Goal: Transaction & Acquisition: Purchase product/service

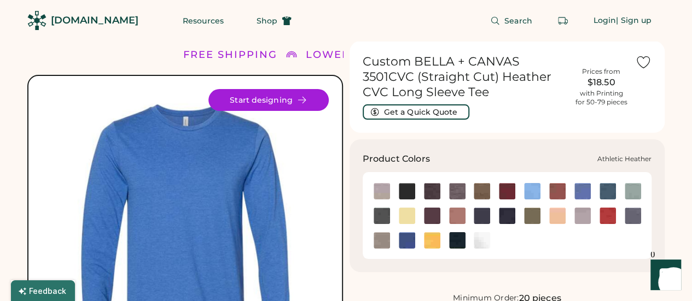
click at [384, 190] on img at bounding box center [382, 191] width 16 height 16
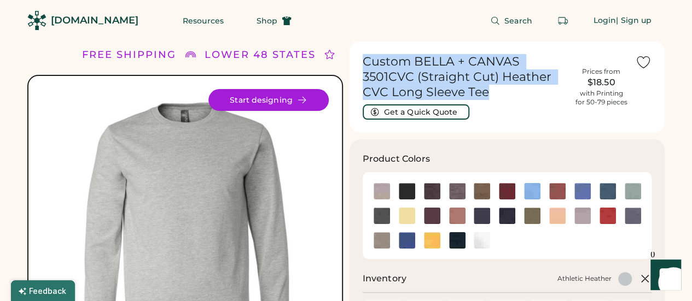
drag, startPoint x: 364, startPoint y: 61, endPoint x: 493, endPoint y: 93, distance: 133.1
click at [493, 93] on h1 "Custom BELLA + CANVAS 3501CVC (Straight Cut) Heather CVC Long Sleeve Tee" at bounding box center [465, 77] width 205 height 46
copy h1 "Custom BELLA + CANVAS 3501CVC (Straight Cut) Heather CVC Long Sleeve Tee"
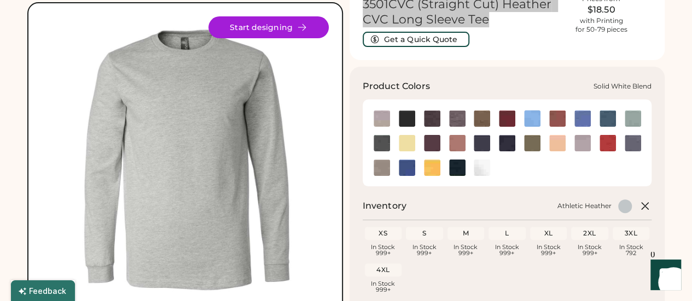
scroll to position [55, 0]
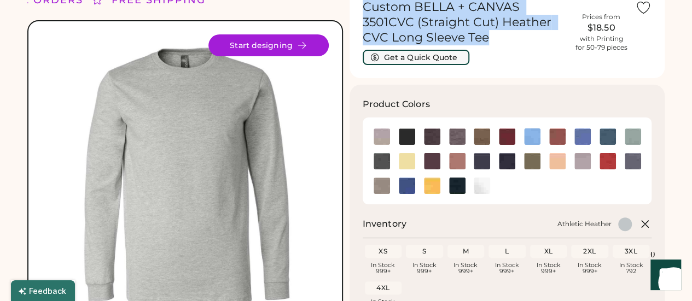
click at [422, 59] on button "Get a Quick Quote" at bounding box center [416, 57] width 107 height 15
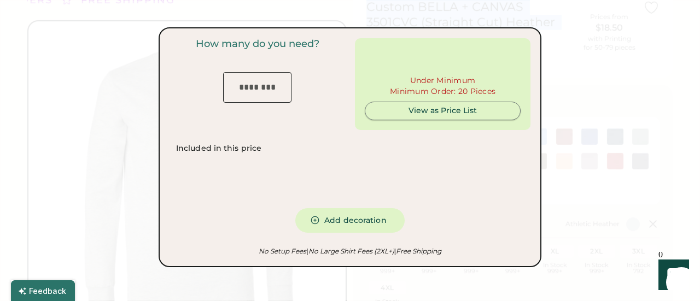
type input "***"
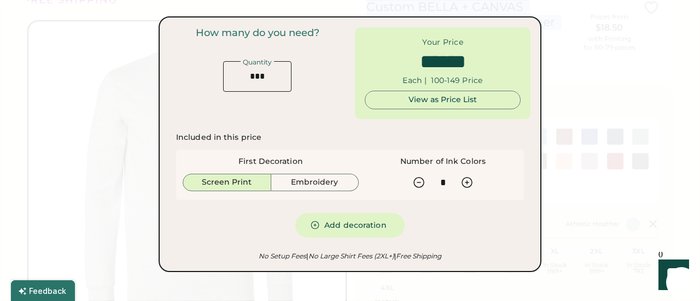
click at [235, 183] on button "Screen Print" at bounding box center [227, 183] width 89 height 18
click at [271, 76] on input "input" at bounding box center [257, 76] width 68 height 31
click at [310, 183] on button "Embroidery" at bounding box center [315, 183] width 88 height 18
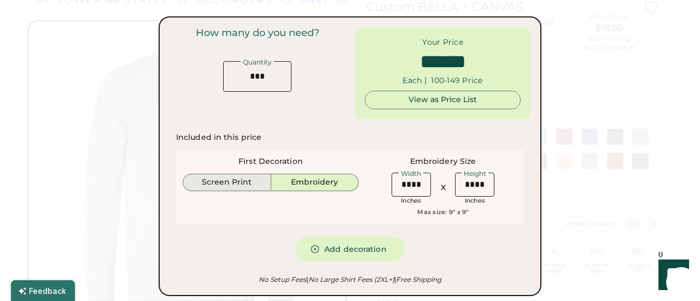
click at [224, 180] on button "Screen Print" at bounding box center [227, 183] width 89 height 18
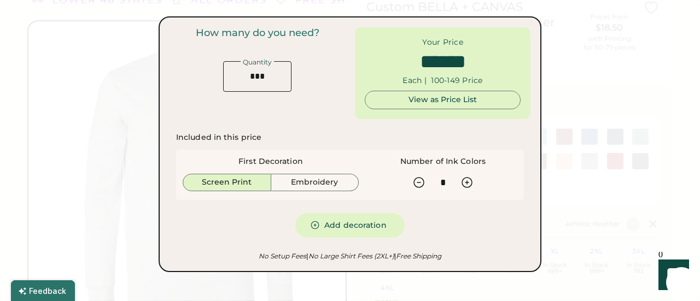
type input "******"
click at [469, 182] on icon at bounding box center [467, 183] width 10 height 10
type input "*"
click at [417, 187] on icon at bounding box center [419, 182] width 13 height 13
type input "******"
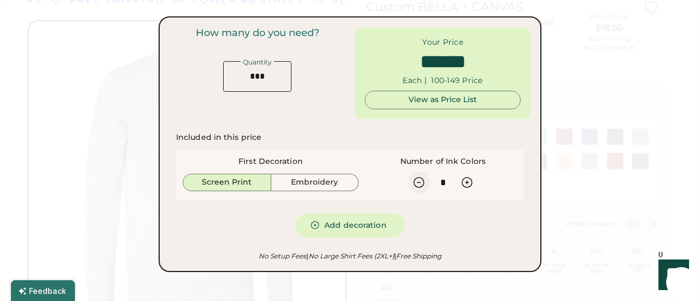
type input "*"
click at [80, 153] on div at bounding box center [350, 150] width 700 height 301
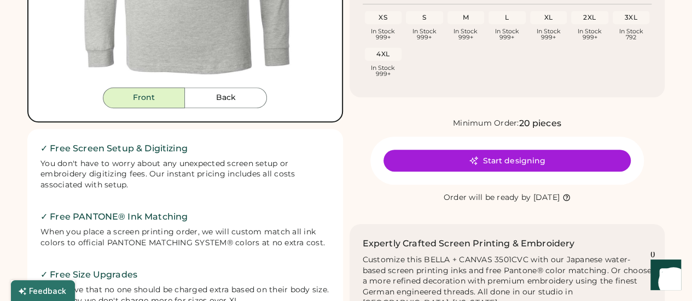
scroll to position [328, 0]
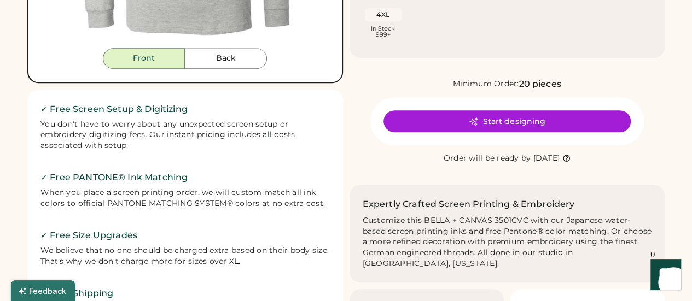
click at [570, 157] on icon at bounding box center [567, 158] width 6 height 6
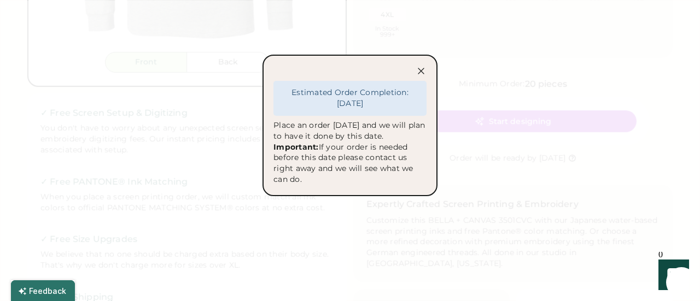
click at [422, 71] on icon at bounding box center [421, 71] width 11 height 11
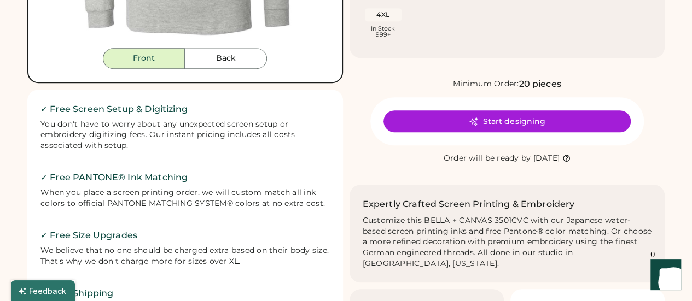
drag, startPoint x: 342, startPoint y: 181, endPoint x: 342, endPoint y: 142, distance: 38.8
click at [342, 181] on div "✓ Free Screen Setup & Digitizing You don't have to worry about any unexpected s…" at bounding box center [185, 220] width 316 height 260
click at [334, 189] on div "✓ Free Screen Setup & Digitizing You don't have to worry about any unexpected s…" at bounding box center [185, 220] width 316 height 260
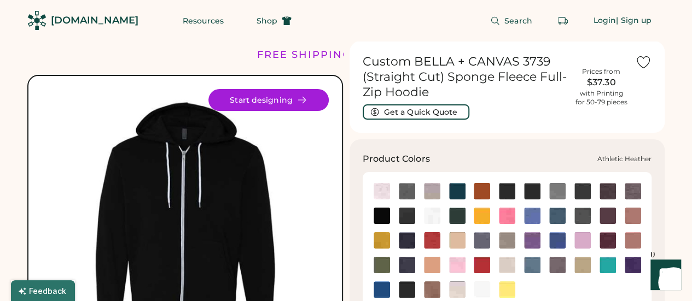
drag, startPoint x: 433, startPoint y: 192, endPoint x: 404, endPoint y: 184, distance: 30.0
click at [433, 192] on img at bounding box center [432, 191] width 16 height 16
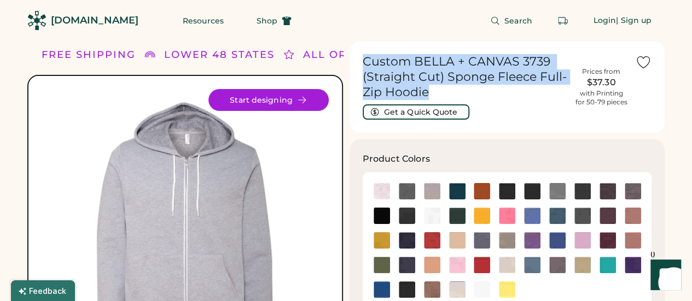
drag, startPoint x: 428, startPoint y: 88, endPoint x: 363, endPoint y: 67, distance: 67.8
click at [363, 67] on h1 "Custom BELLA + CANVAS 3739 (Straight Cut) Sponge Fleece Full-Zip Hoodie" at bounding box center [465, 77] width 205 height 46
copy h1 "Custom BELLA + CANVAS 3739 (Straight Cut) Sponge Fleece Full-Zip Hoodie"
click at [407, 108] on button "Get a Quick Quote" at bounding box center [416, 111] width 107 height 15
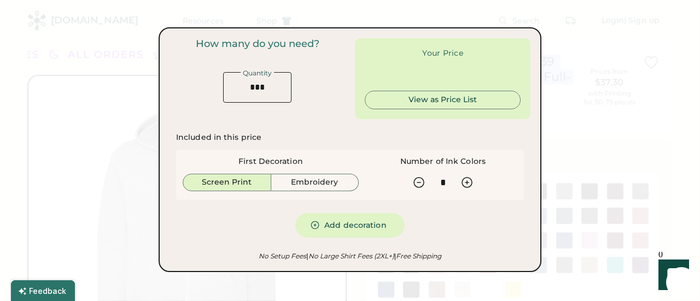
type input "******"
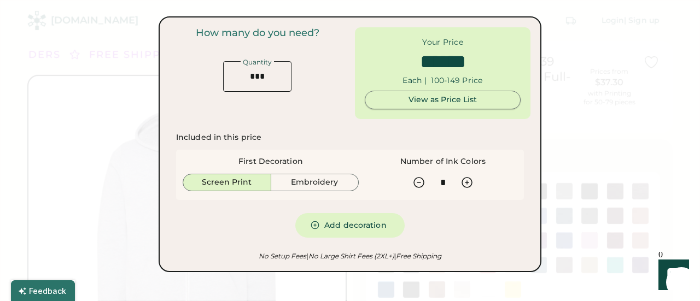
click at [440, 95] on div "View as Price List" at bounding box center [442, 100] width 137 height 11
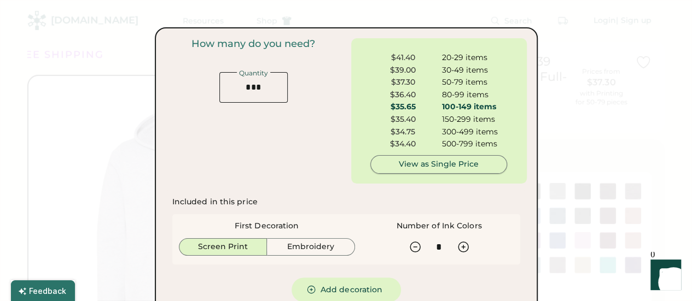
click at [431, 164] on div "View as Single Price" at bounding box center [439, 164] width 118 height 11
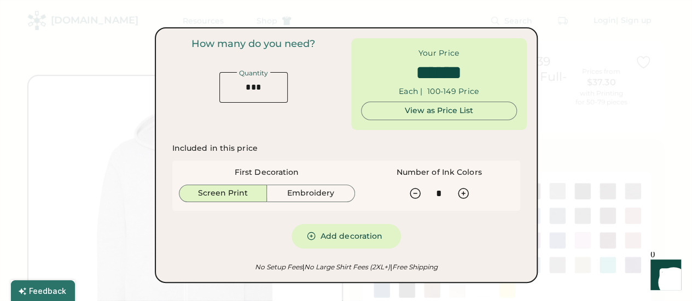
click at [103, 60] on div at bounding box center [346, 150] width 692 height 301
